Goal: Complete application form

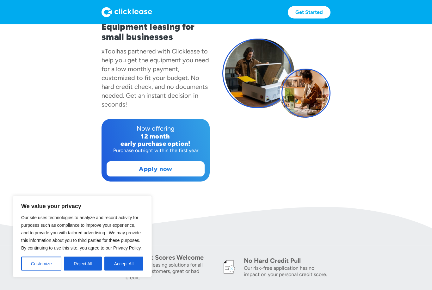
scroll to position [63, 0]
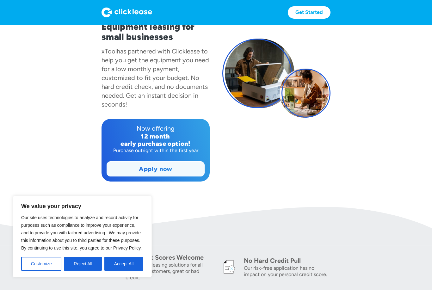
click at [186, 169] on link "Apply now" at bounding box center [155, 169] width 97 height 15
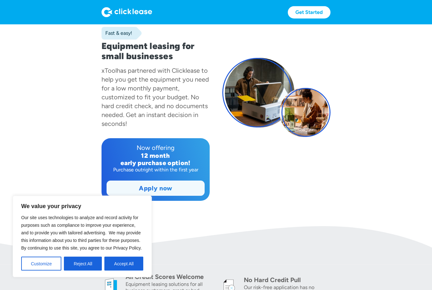
scroll to position [0, 0]
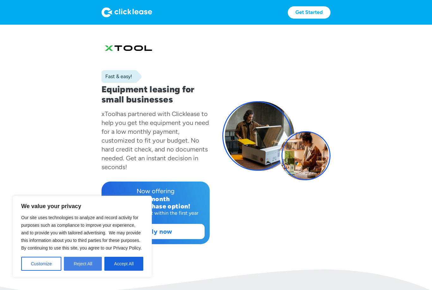
click at [84, 264] on button "Reject All" at bounding box center [83, 264] width 38 height 14
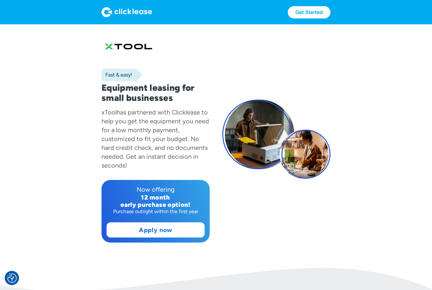
scroll to position [2, 0]
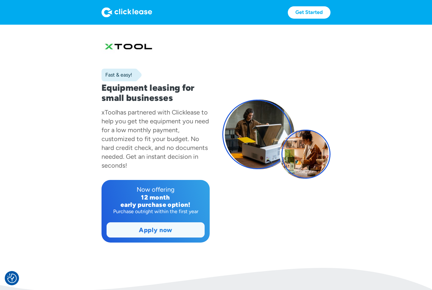
click at [174, 226] on link "Apply now" at bounding box center [155, 230] width 97 height 15
